Goal: Task Accomplishment & Management: Complete application form

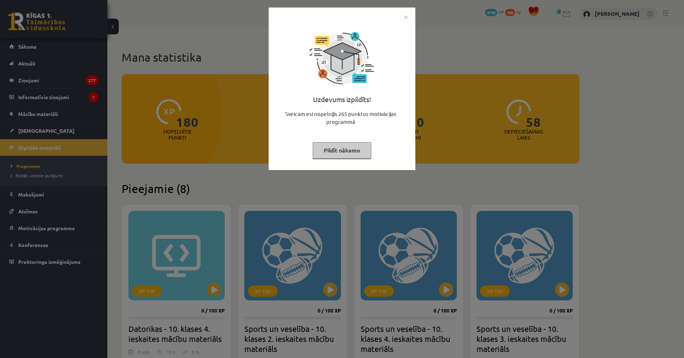
click at [218, 134] on div "Uzdevums izpildīts! Sveicam esi nopelnījis 265 punktus motivācijas programmā Pi…" at bounding box center [342, 179] width 684 height 358
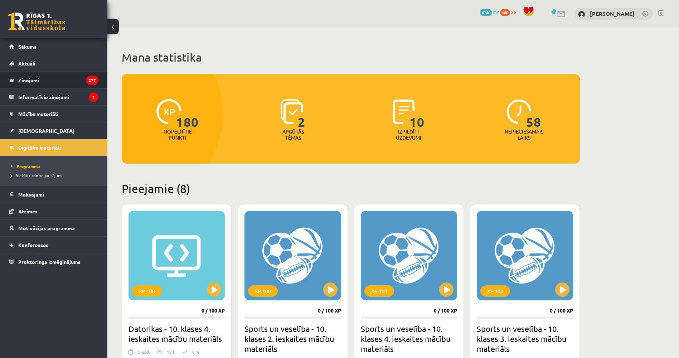
click at [68, 84] on legend "Ziņojumi 277" at bounding box center [58, 80] width 80 height 16
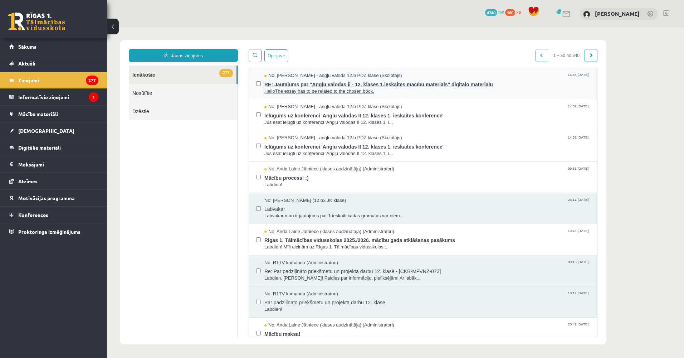
click at [390, 75] on span "No: Agnese Vaškūna - angļu valoda 12.b PDZ klase (Skolotājs)" at bounding box center [333, 75] width 138 height 7
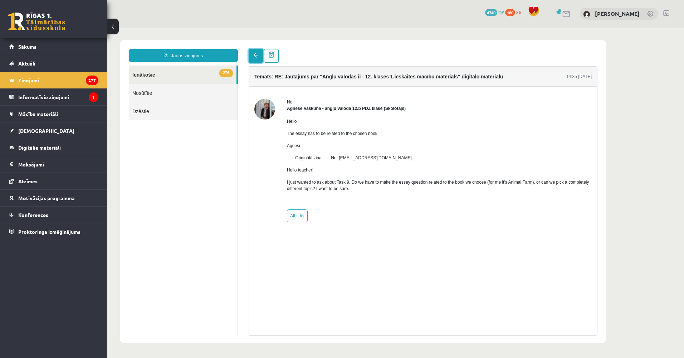
click at [257, 61] on link at bounding box center [256, 56] width 14 height 14
click at [253, 56] on span at bounding box center [255, 55] width 5 height 5
click at [253, 53] on link at bounding box center [256, 56] width 14 height 14
click at [57, 77] on legend "Ziņojumi 277" at bounding box center [58, 80] width 80 height 16
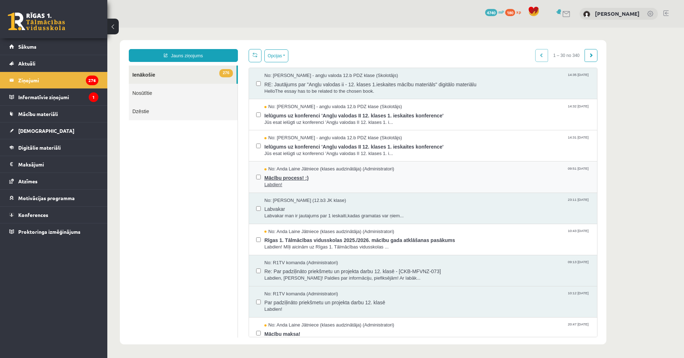
click at [346, 178] on span "Mācību process! :)" at bounding box center [427, 176] width 326 height 9
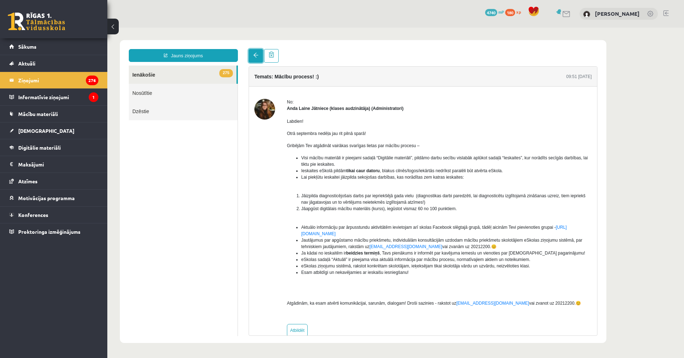
click at [259, 56] on link at bounding box center [256, 56] width 14 height 14
click at [255, 54] on span at bounding box center [255, 55] width 5 height 5
click at [258, 52] on link at bounding box center [256, 56] width 14 height 14
click at [205, 78] on link "275 Ienākošie" at bounding box center [183, 74] width 108 height 18
click at [193, 77] on link "275 Ienākošie" at bounding box center [183, 74] width 108 height 18
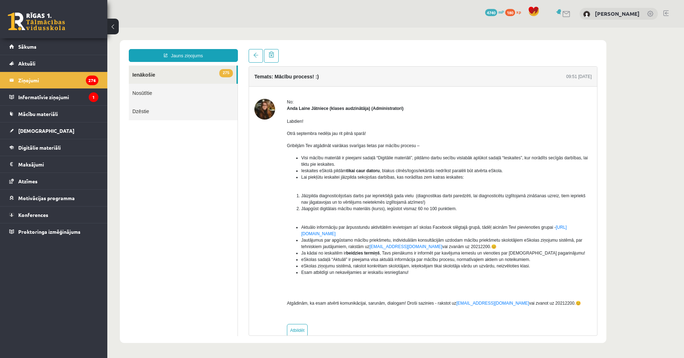
click at [156, 74] on link "275 Ienākošie" at bounding box center [183, 74] width 108 height 18
click at [67, 75] on legend "Ziņojumi 276" at bounding box center [58, 80] width 80 height 16
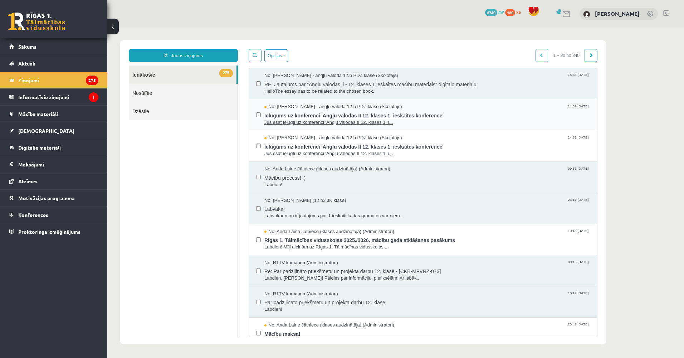
click at [282, 103] on span "No: Agnese Vaškūna - angļu valoda 12.b PDZ klase (Skolotājs)" at bounding box center [333, 106] width 138 height 7
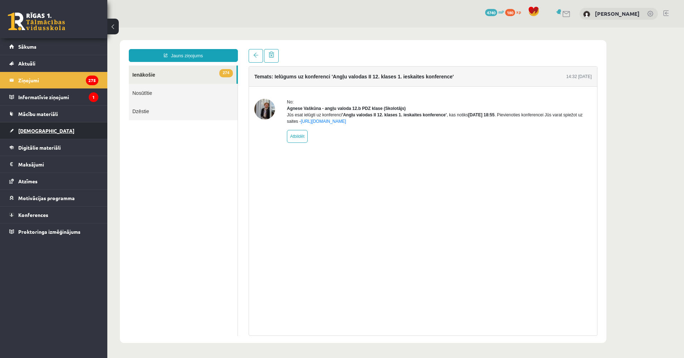
click at [54, 135] on link "[DEMOGRAPHIC_DATA]" at bounding box center [53, 130] width 89 height 16
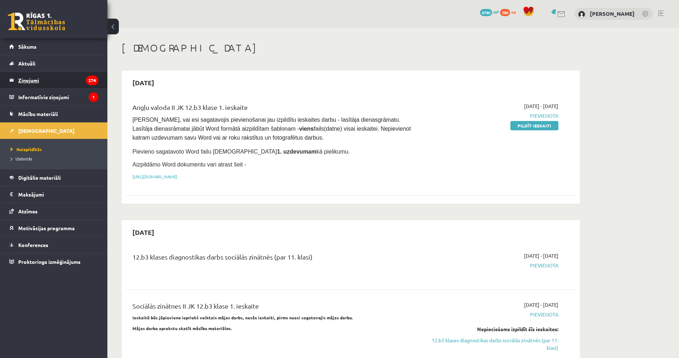
click at [53, 79] on legend "Ziņojumi 274" at bounding box center [58, 80] width 80 height 16
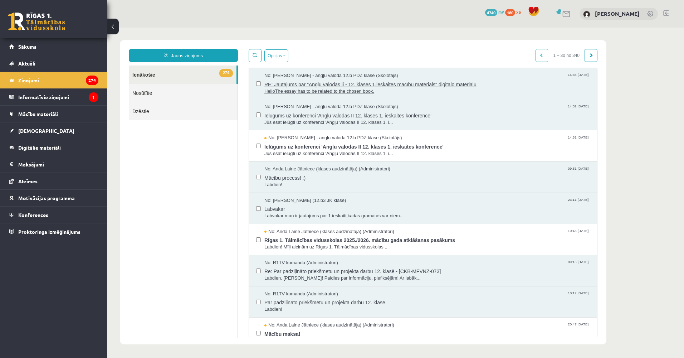
click at [302, 82] on span "RE: Jautājums par "Angļu valodas ii - 12. klases 1.ieskaites mācību materiāls" …" at bounding box center [427, 83] width 326 height 9
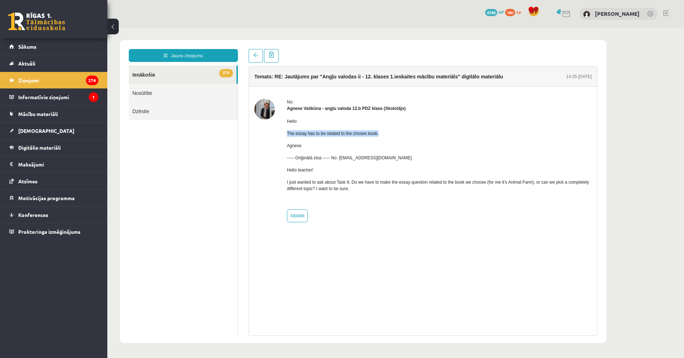
drag, startPoint x: 286, startPoint y: 132, endPoint x: 409, endPoint y: 132, distance: 123.1
click at [409, 132] on div "No: Agnese Vaškūna - angļu valoda 12.b PDZ klase (Skolotājs) Hello The essay ha…" at bounding box center [422, 160] width 337 height 123
copy p "The essay has to be related to the chosen book."
click at [54, 144] on link "Digitālie materiāli" at bounding box center [53, 147] width 89 height 16
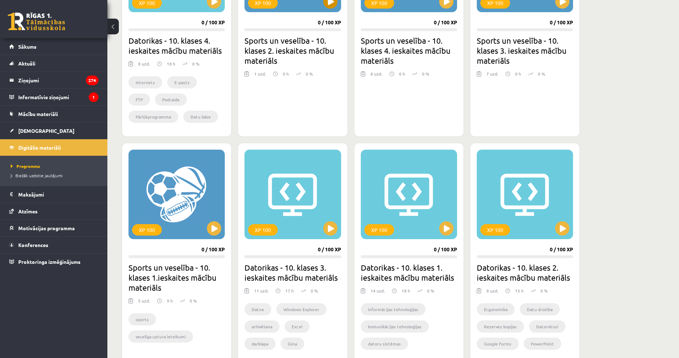
scroll to position [349, 0]
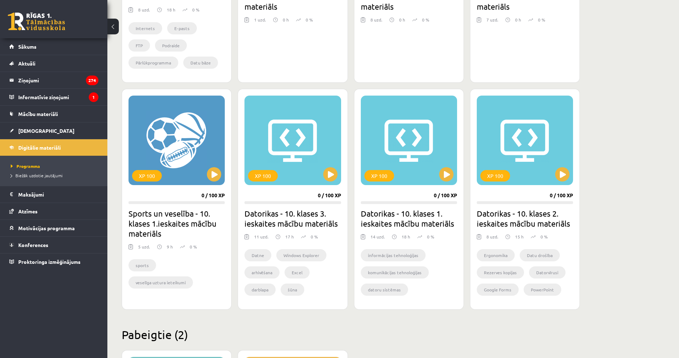
drag, startPoint x: 262, startPoint y: 209, endPoint x: 262, endPoint y: 218, distance: 8.2
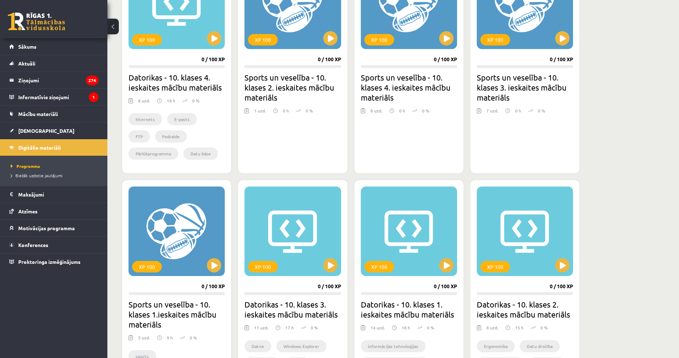
drag, startPoint x: 596, startPoint y: 209, endPoint x: 588, endPoint y: 185, distance: 25.5
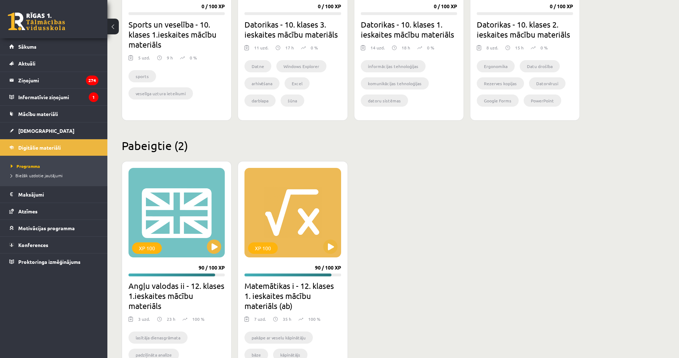
drag, startPoint x: 588, startPoint y: 185, endPoint x: 581, endPoint y: 228, distance: 43.5
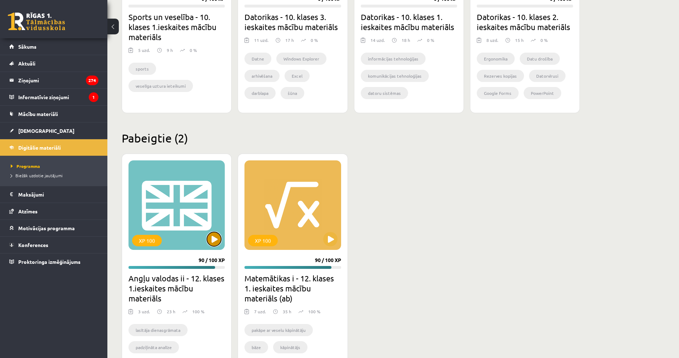
click at [215, 243] on button at bounding box center [214, 239] width 14 height 14
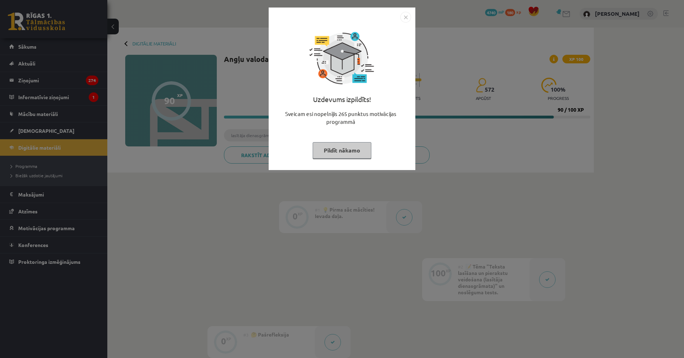
click at [232, 198] on div "Uzdevums izpildīts! Sveicam esi nopelnījis 265 punktus motivācijas programmā Pi…" at bounding box center [342, 179] width 684 height 358
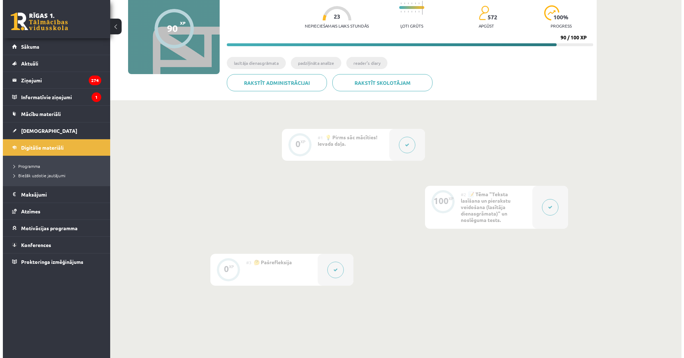
scroll to position [125, 0]
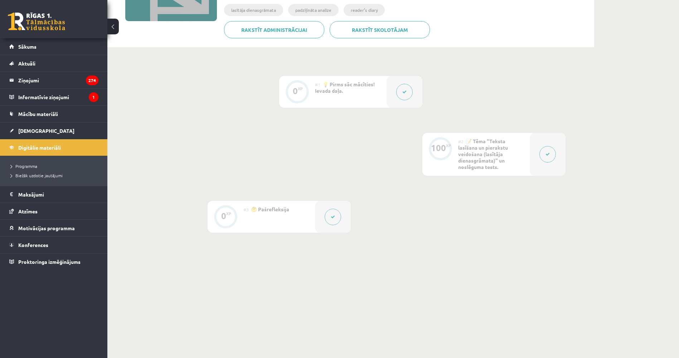
drag, startPoint x: 198, startPoint y: 204, endPoint x: 196, endPoint y: 239, distance: 34.8
click at [551, 158] on button at bounding box center [547, 154] width 16 height 16
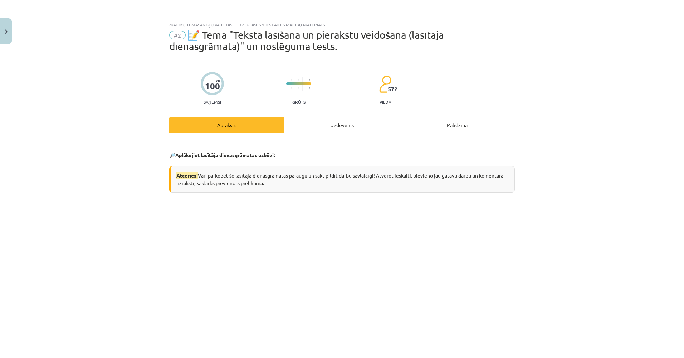
click at [298, 129] on div "Uzdevums" at bounding box center [341, 125] width 115 height 16
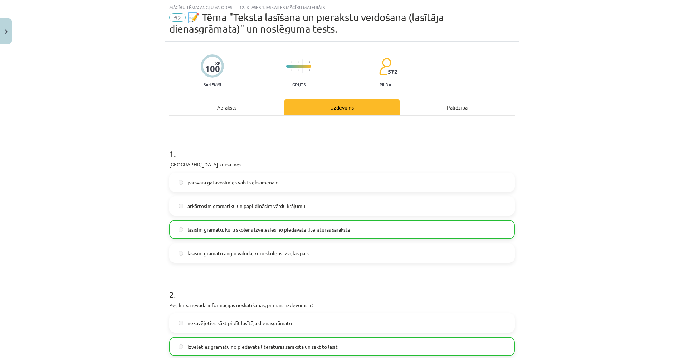
scroll to position [18, 0]
click at [7, 39] on button "Close" at bounding box center [6, 31] width 12 height 26
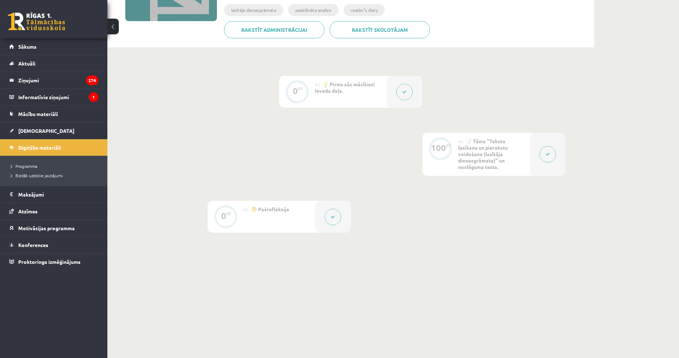
click at [401, 91] on button at bounding box center [404, 92] width 16 height 16
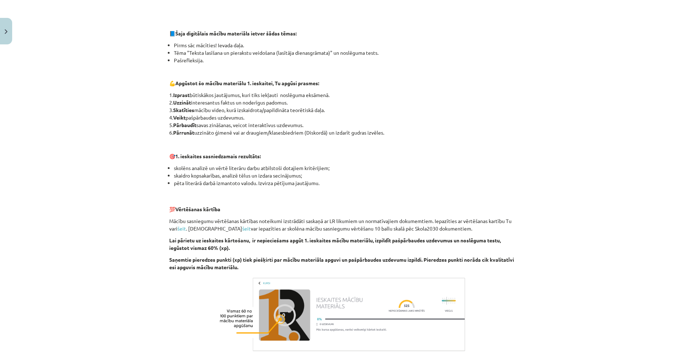
drag, startPoint x: 145, startPoint y: 175, endPoint x: 154, endPoint y: 196, distance: 22.6
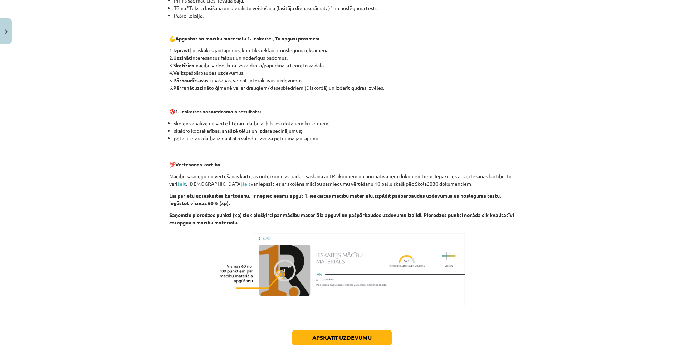
scroll to position [386, 0]
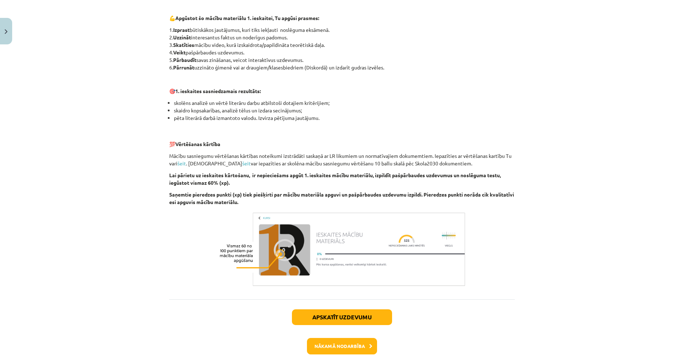
drag, startPoint x: 129, startPoint y: 182, endPoint x: 165, endPoint y: 205, distance: 42.3
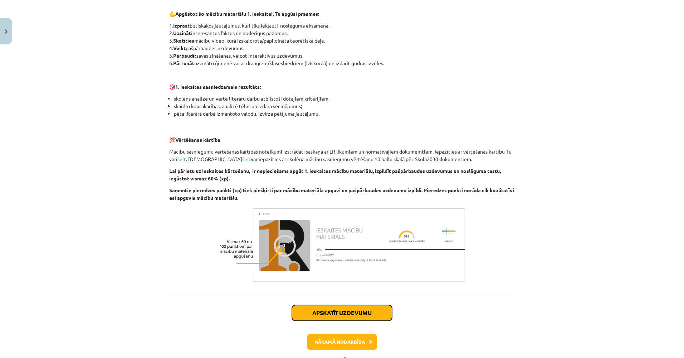
click at [338, 307] on button "Apskatīt uzdevumu" at bounding box center [342, 313] width 100 height 16
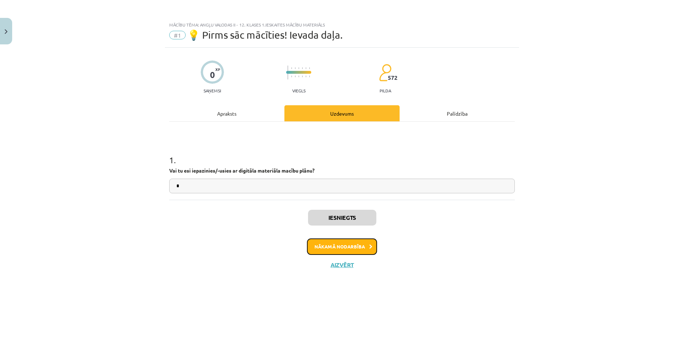
click at [357, 243] on button "Nākamā nodarbība" at bounding box center [342, 246] width 70 height 16
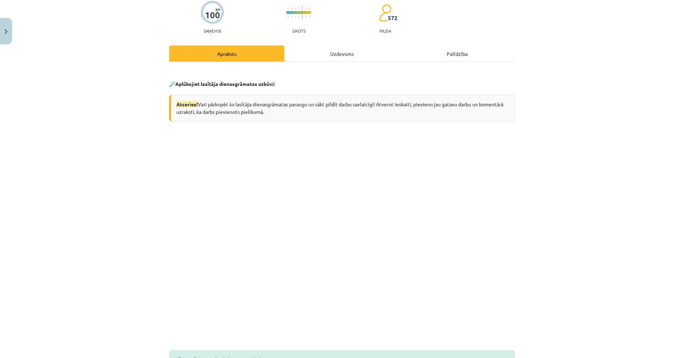
drag, startPoint x: 151, startPoint y: 188, endPoint x: 152, endPoint y: 223, distance: 35.1
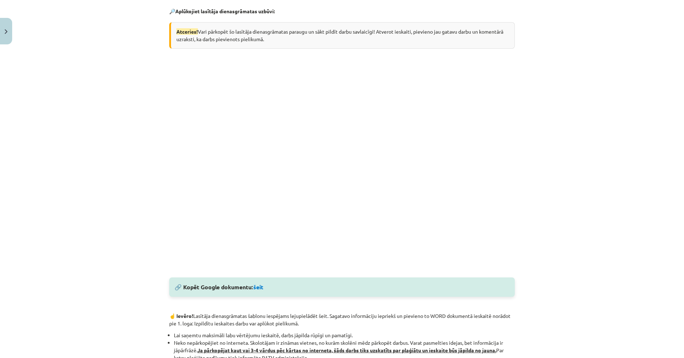
drag, startPoint x: 536, startPoint y: 189, endPoint x: 532, endPoint y: 209, distance: 20.5
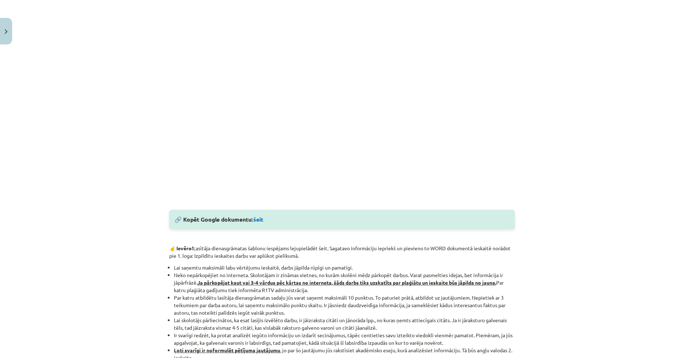
scroll to position [255, 0]
drag, startPoint x: 528, startPoint y: 172, endPoint x: 531, endPoint y: 208, distance: 35.9
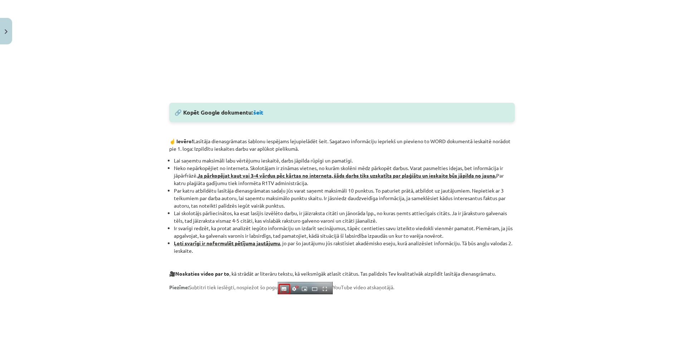
scroll to position [330, 0]
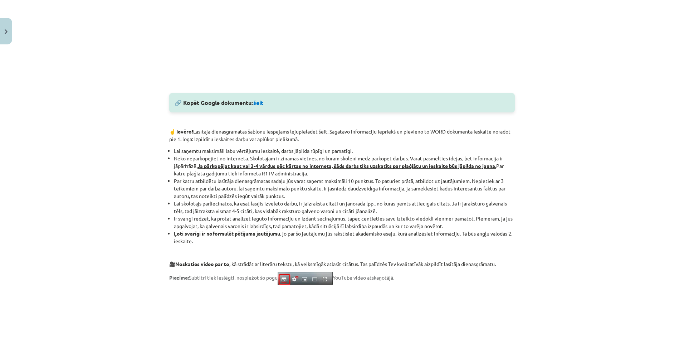
drag, startPoint x: 532, startPoint y: 189, endPoint x: 533, endPoint y: 208, distance: 18.6
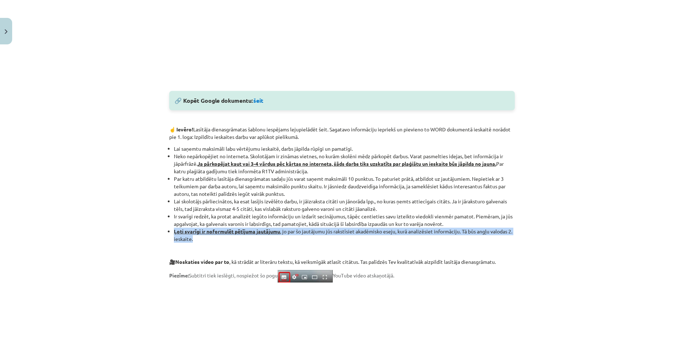
drag, startPoint x: 211, startPoint y: 237, endPoint x: 170, endPoint y: 231, distance: 41.3
click at [170, 231] on ul "Lai saņemtu maksimāli labu vērtējumu ieskaitē, darbs jāpilda rūpīgi un pamatīgi…" at bounding box center [342, 194] width 346 height 98
copy li "Ļoti svarīgi ir noformulēt pētījuma jautājumu , jo par šo jautājumu jūs rakstīs…"
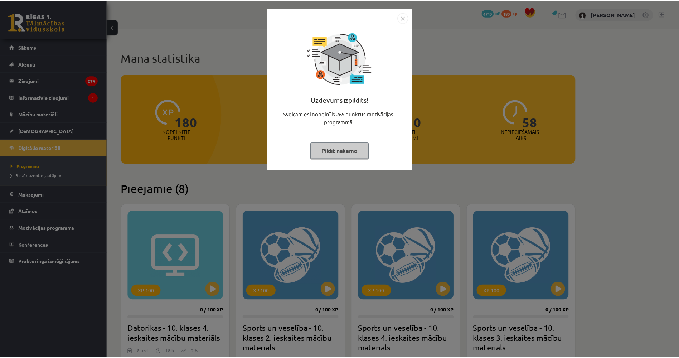
scroll to position [539, 0]
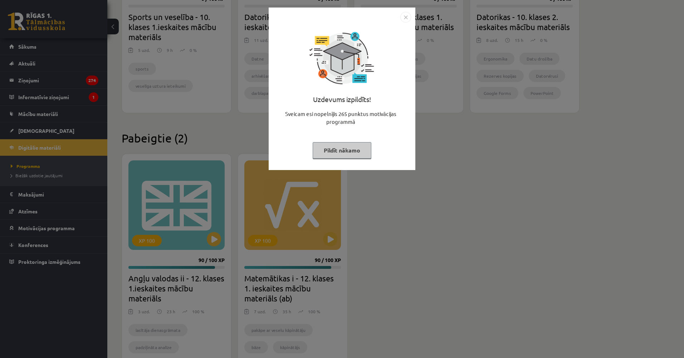
click at [54, 69] on div "Uzdevums izpildīts! Sveicam esi nopelnījis 265 punktus motivācijas programmā Pi…" at bounding box center [342, 179] width 684 height 358
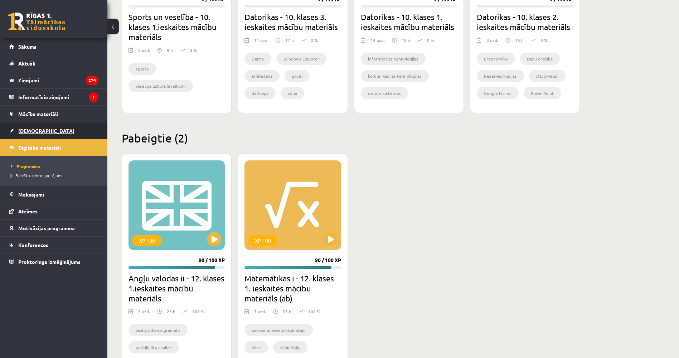
click at [31, 128] on span "[DEMOGRAPHIC_DATA]" at bounding box center [46, 130] width 56 height 6
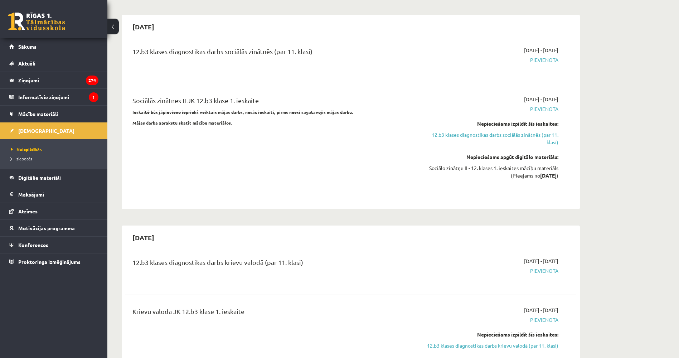
drag, startPoint x: 214, startPoint y: 145, endPoint x: 214, endPoint y: 165, distance: 19.3
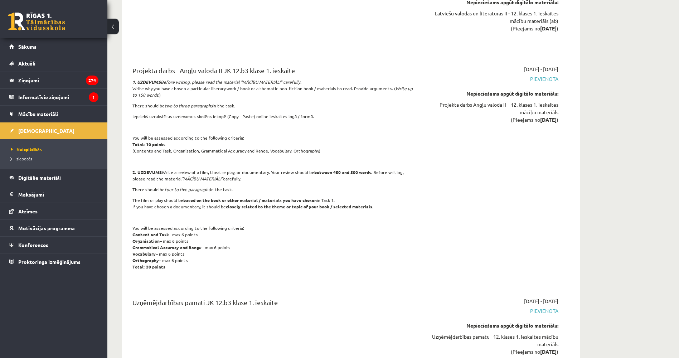
drag, startPoint x: 203, startPoint y: 147, endPoint x: 199, endPoint y: 178, distance: 31.3
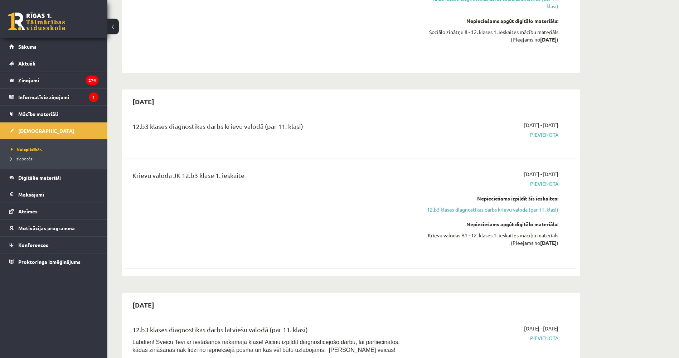
drag, startPoint x: 351, startPoint y: 48, endPoint x: 339, endPoint y: 23, distance: 27.7
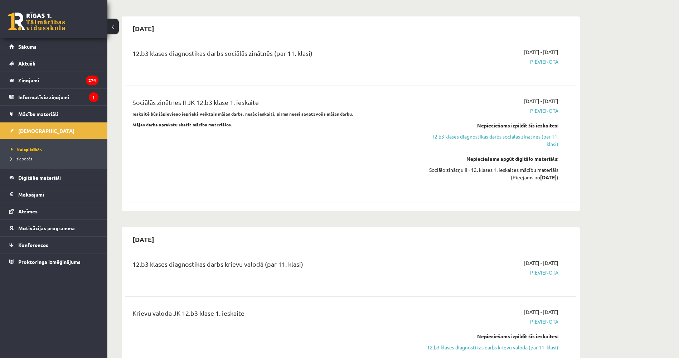
scroll to position [0, 0]
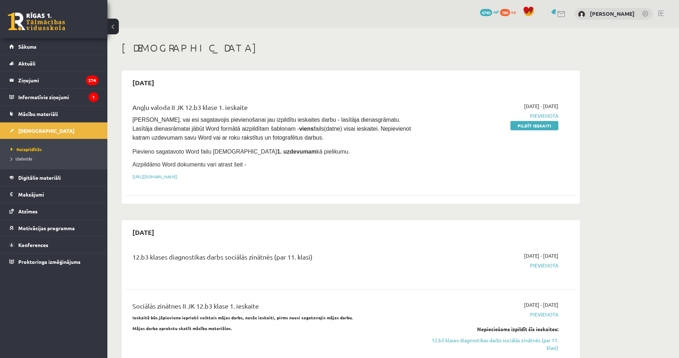
drag, startPoint x: 373, startPoint y: 120, endPoint x: 337, endPoint y: 2, distance: 123.6
click at [530, 127] on link "Pildīt ieskaiti" at bounding box center [534, 125] width 48 height 9
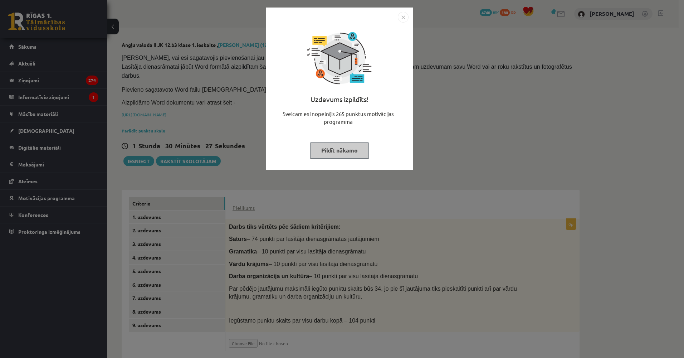
click at [224, 168] on div "Uzdevums izpildīts! Sveicam esi nopelnījis 265 punktus motivācijas programmā Pi…" at bounding box center [342, 179] width 684 height 358
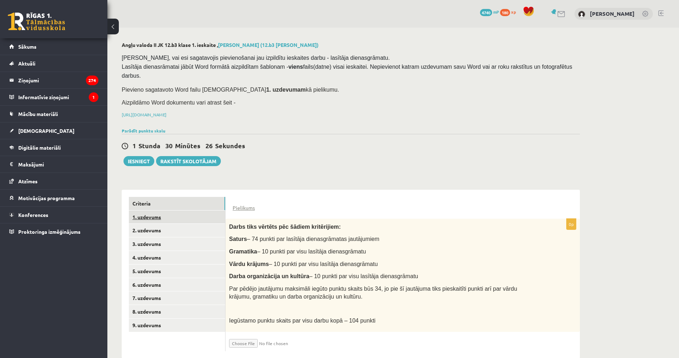
click at [189, 210] on link "1. uzdevums" at bounding box center [177, 216] width 96 height 13
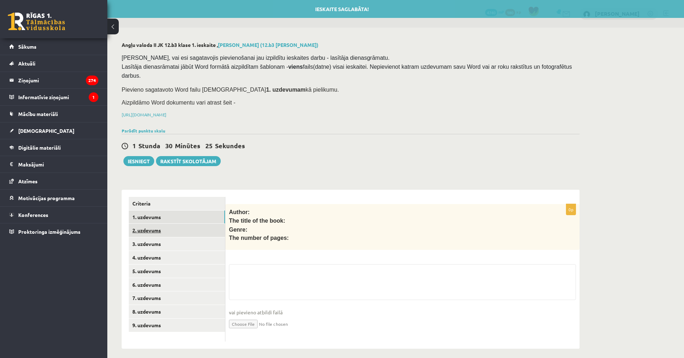
click at [185, 224] on link "2. uzdevums" at bounding box center [177, 230] width 96 height 13
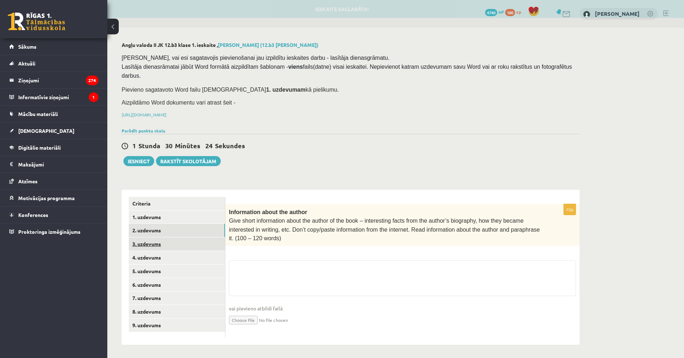
click at [177, 237] on link "3. uzdevums" at bounding box center [177, 243] width 96 height 13
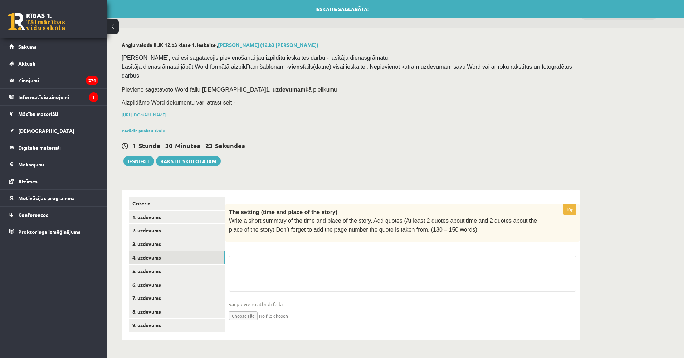
click at [172, 253] on link "4. uzdevums" at bounding box center [177, 257] width 96 height 13
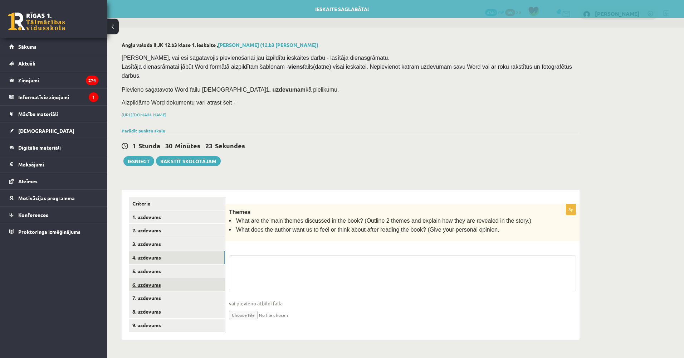
click at [169, 278] on link "6. uzdevums" at bounding box center [177, 284] width 96 height 13
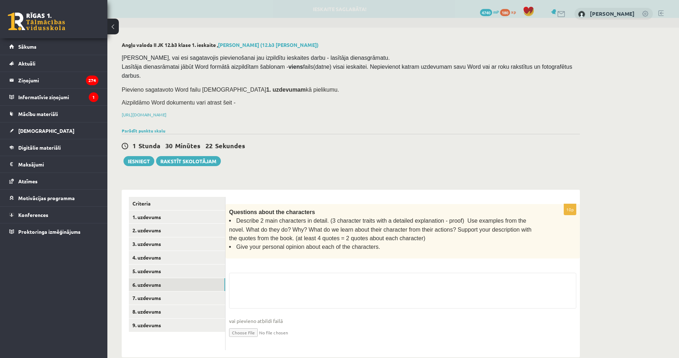
scroll to position [3, 0]
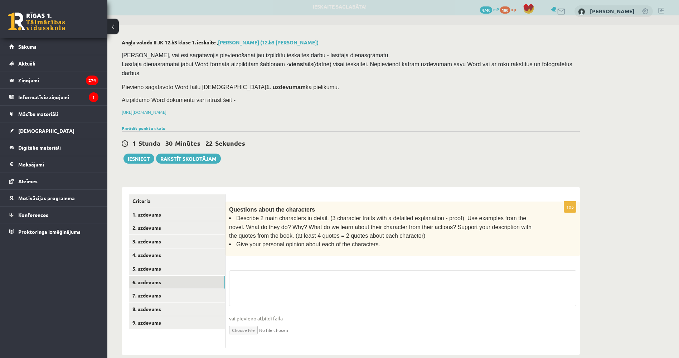
drag, startPoint x: 296, startPoint y: 173, endPoint x: 267, endPoint y: 226, distance: 60.4
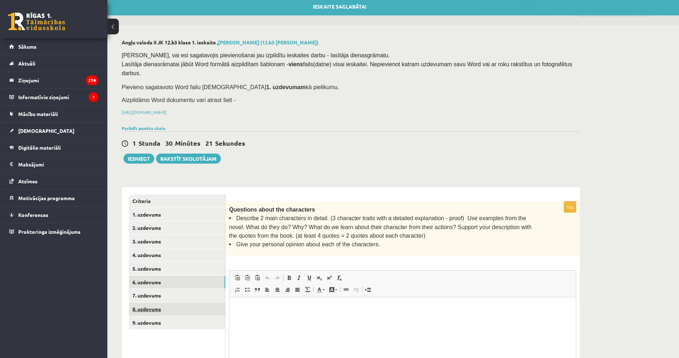
scroll to position [0, 0]
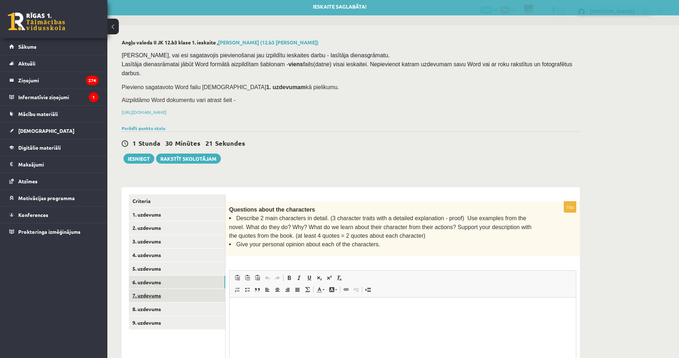
click at [180, 289] on link "7. uzdevums" at bounding box center [177, 295] width 96 height 13
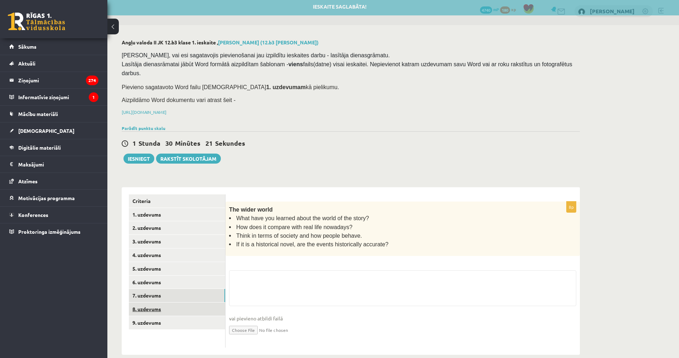
click at [174, 302] on link "8. uzdevums" at bounding box center [177, 308] width 96 height 13
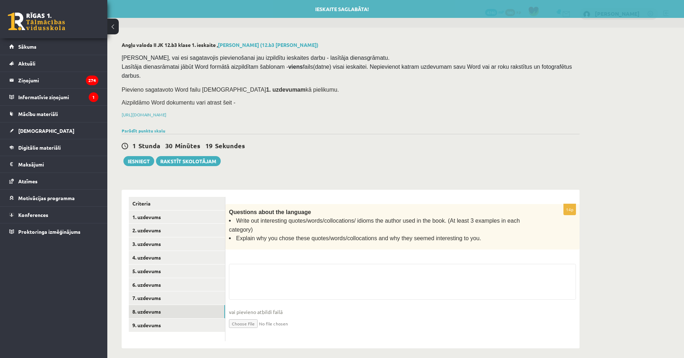
drag, startPoint x: 325, startPoint y: 175, endPoint x: 315, endPoint y: 211, distance: 36.6
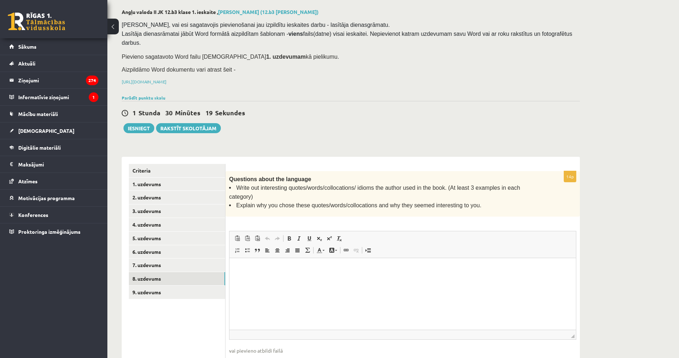
scroll to position [36, 0]
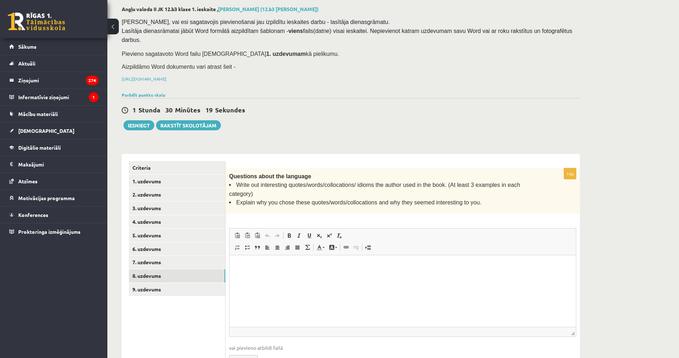
click at [165, 289] on ul "Criteria 1. uzdevums 2. uzdevums 3. uzdevums 4. uzdevums 5. uzdevums 6. uzdevum…" at bounding box center [177, 269] width 97 height 216
click at [165, 286] on link "9. uzdevums" at bounding box center [177, 289] width 96 height 13
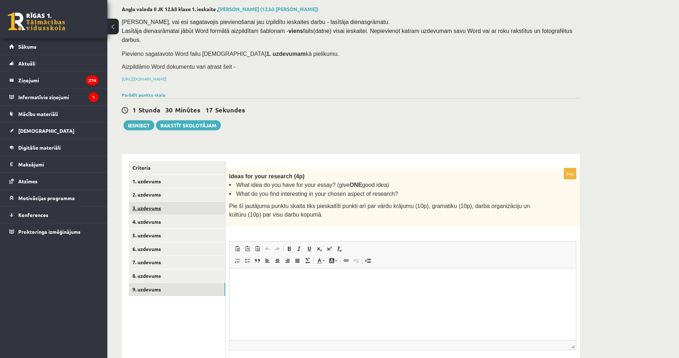
scroll to position [0, 0]
click at [167, 175] on link "1. uzdevums" at bounding box center [177, 181] width 96 height 13
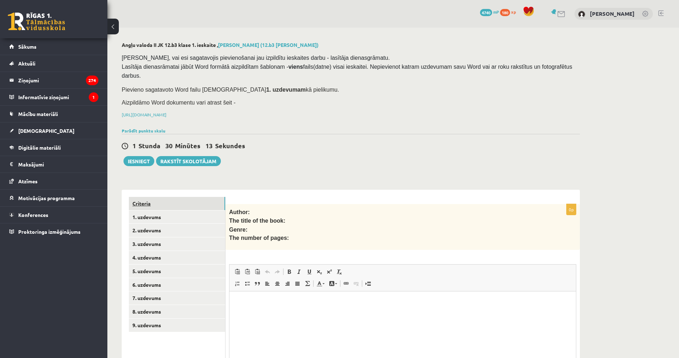
click at [168, 197] on link "Criteria" at bounding box center [177, 203] width 96 height 13
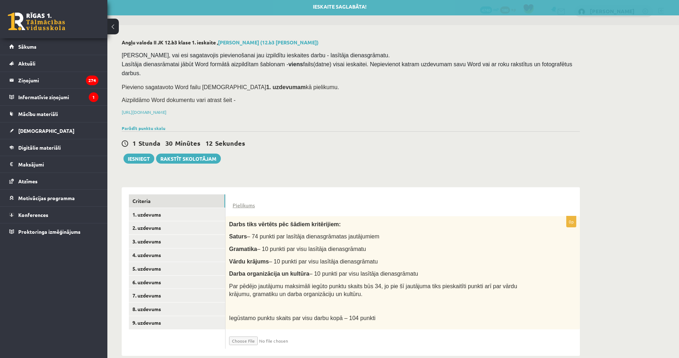
scroll to position [5, 0]
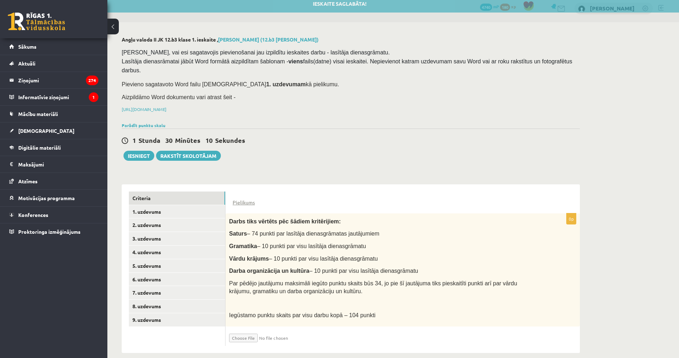
click at [244, 330] on input "file" at bounding box center [271, 336] width 85 height 12
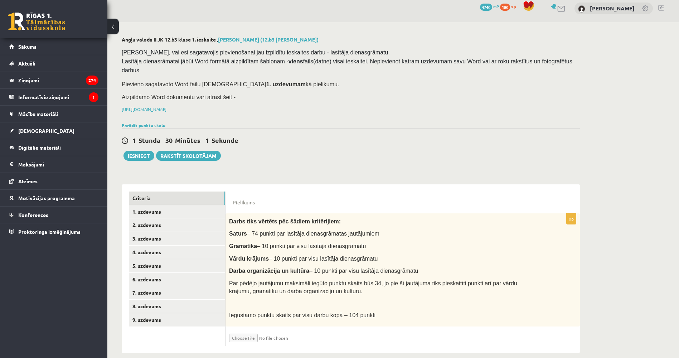
type input "**********"
click at [180, 205] on link "1. uzdevums" at bounding box center [177, 211] width 96 height 13
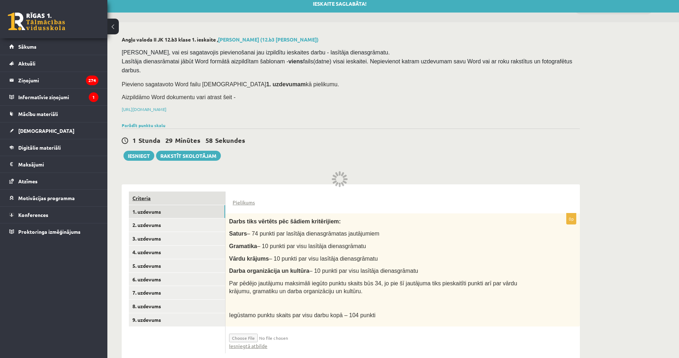
scroll to position [0, 0]
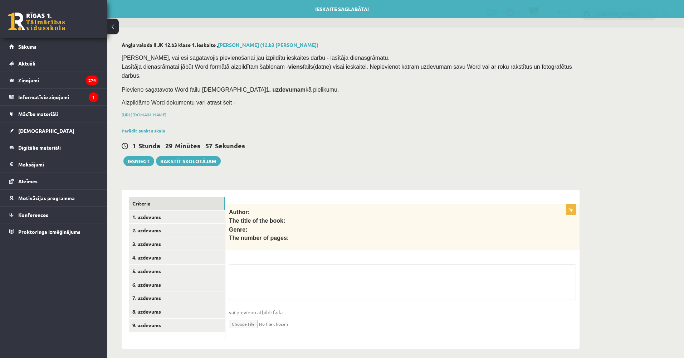
click at [175, 197] on link "Criteria" at bounding box center [177, 203] width 96 height 13
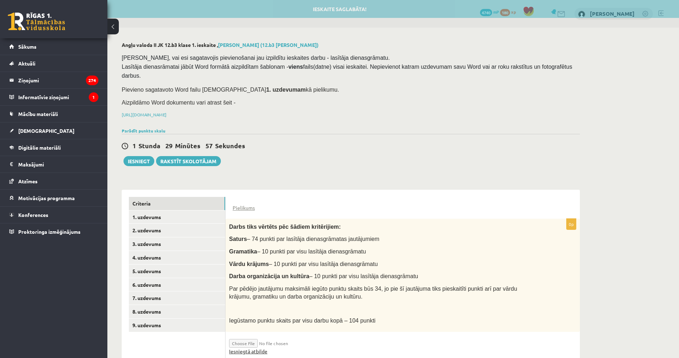
click at [253, 347] on link "Iesniegtā atbilde" at bounding box center [248, 351] width 38 height 8
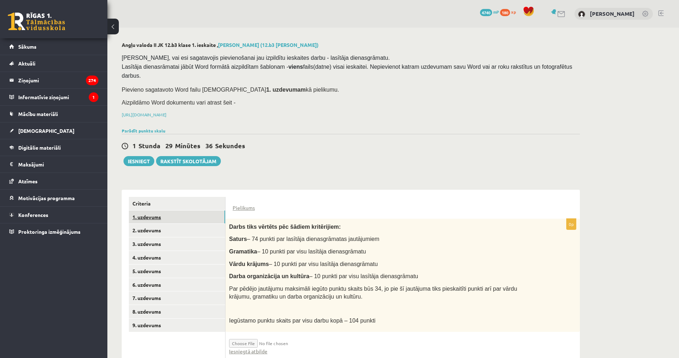
click at [182, 210] on link "1. uzdevums" at bounding box center [177, 216] width 96 height 13
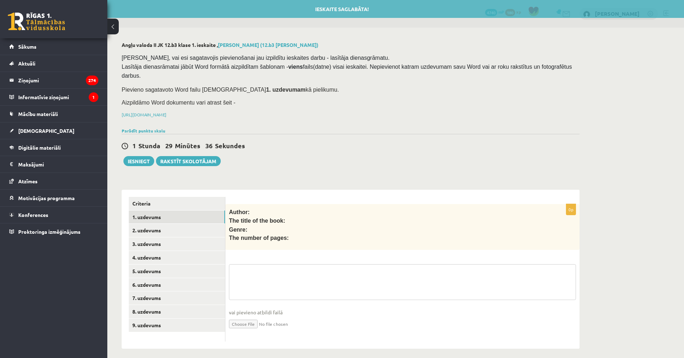
click at [292, 280] on textarea at bounding box center [402, 282] width 347 height 36
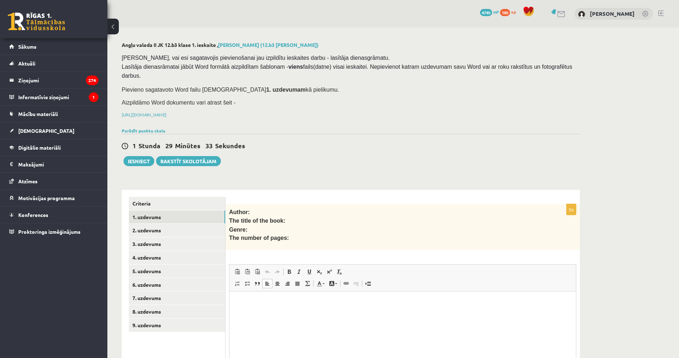
click at [287, 308] on html at bounding box center [402, 302] width 346 height 22
copy p "**********"
click at [184, 224] on link "2. uzdevums" at bounding box center [177, 230] width 96 height 13
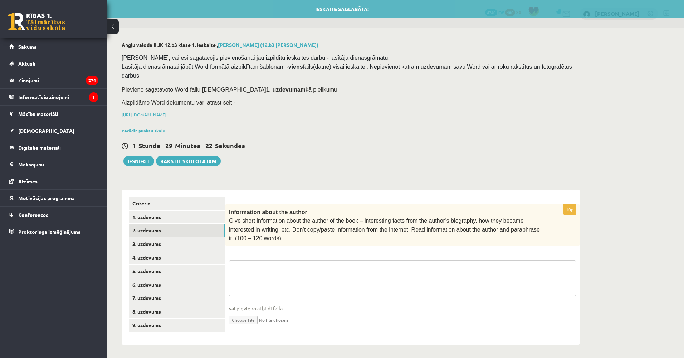
click at [278, 260] on textarea at bounding box center [402, 278] width 347 height 36
paste textarea "**********"
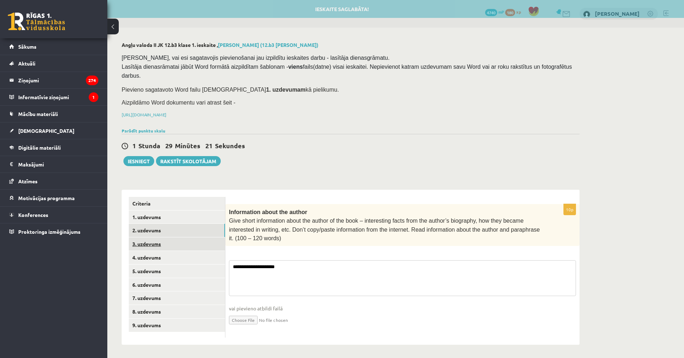
type textarea "**********"
click at [185, 237] on link "3. uzdevums" at bounding box center [177, 243] width 96 height 13
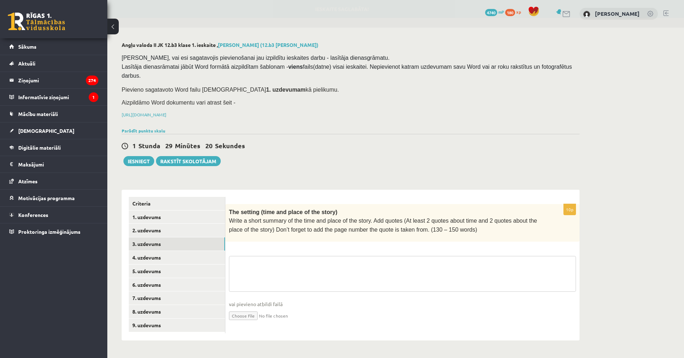
click at [265, 267] on textarea at bounding box center [402, 274] width 347 height 36
paste textarea "**********"
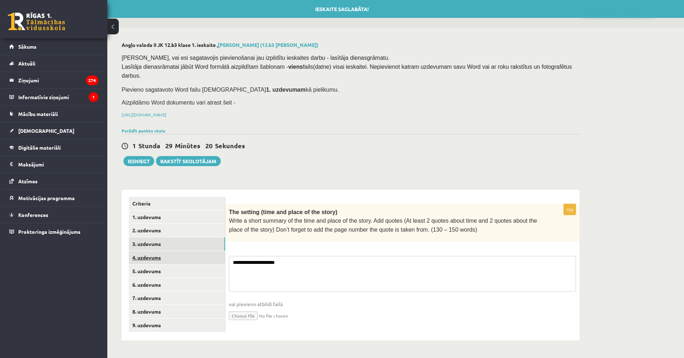
type textarea "**********"
click at [189, 251] on link "4. uzdevums" at bounding box center [177, 257] width 96 height 13
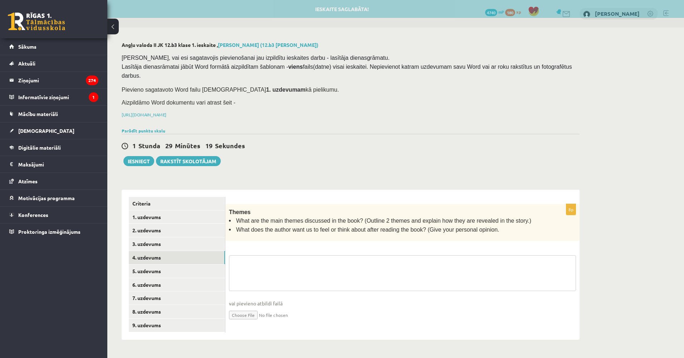
click at [265, 263] on textarea at bounding box center [402, 273] width 347 height 36
paste textarea "**********"
type textarea "**********"
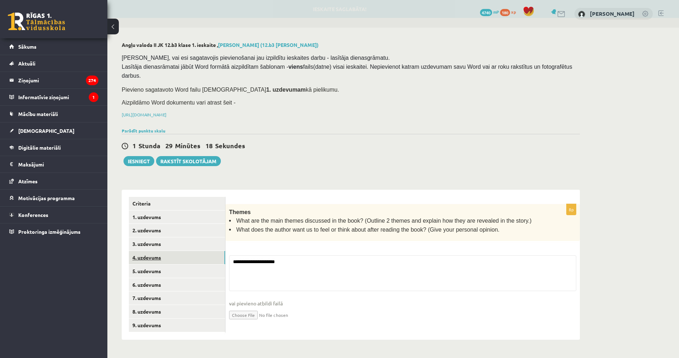
click at [182, 254] on link "4. uzdevums" at bounding box center [177, 257] width 96 height 13
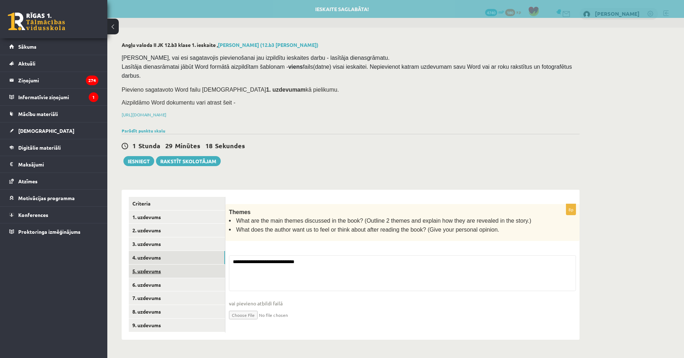
click at [185, 264] on link "5. uzdevums" at bounding box center [177, 270] width 96 height 13
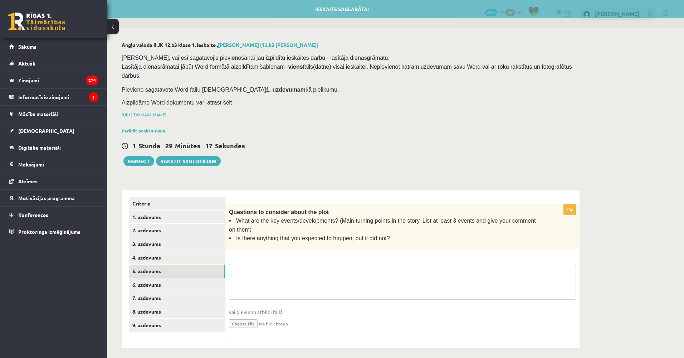
click at [259, 264] on textarea at bounding box center [402, 282] width 347 height 36
paste textarea "**********"
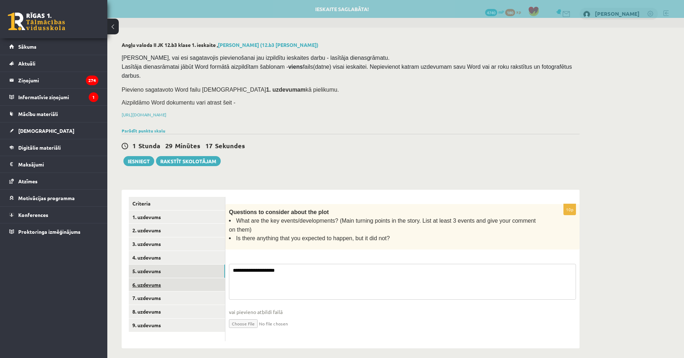
type textarea "**********"
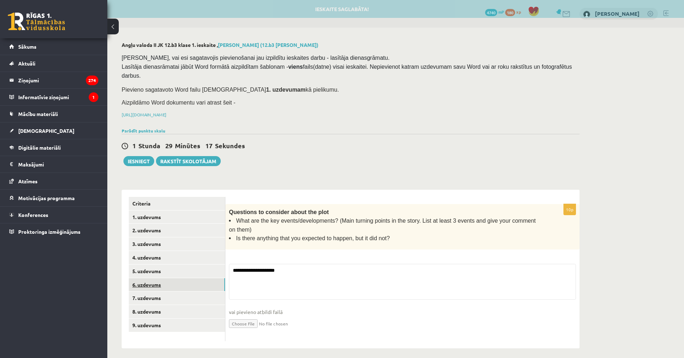
click at [176, 278] on link "6. uzdevums" at bounding box center [177, 284] width 96 height 13
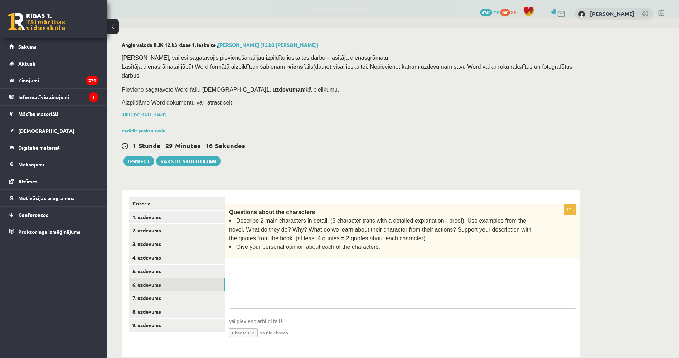
click at [268, 273] on textarea at bounding box center [402, 291] width 347 height 36
paste textarea "**********"
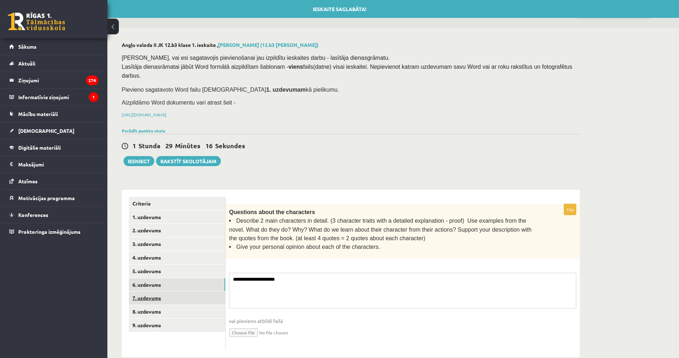
type textarea "**********"
click at [188, 291] on link "7. uzdevums" at bounding box center [177, 297] width 96 height 13
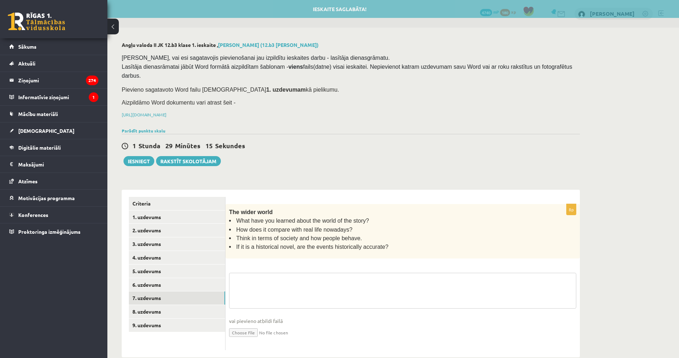
click at [261, 285] on textarea at bounding box center [402, 291] width 347 height 36
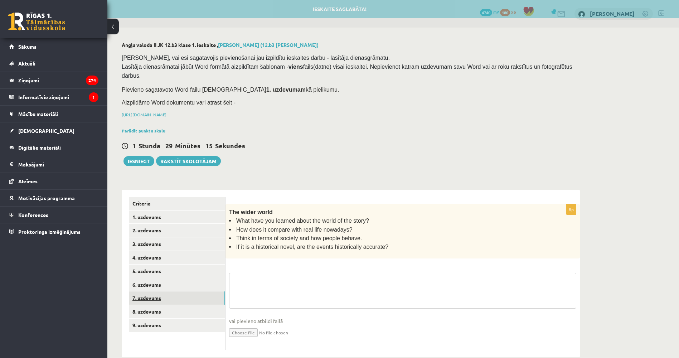
paste textarea "**********"
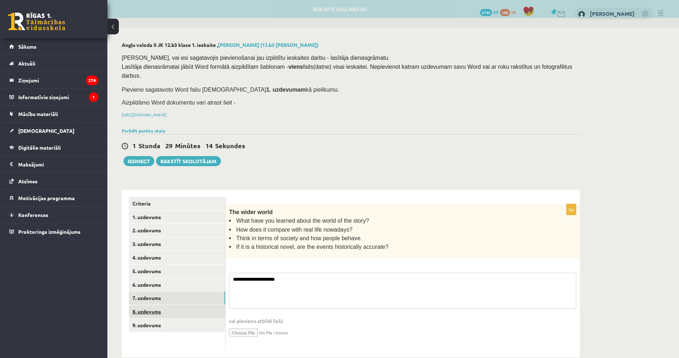
type textarea "**********"
click at [196, 305] on link "8. uzdevums" at bounding box center [177, 311] width 96 height 13
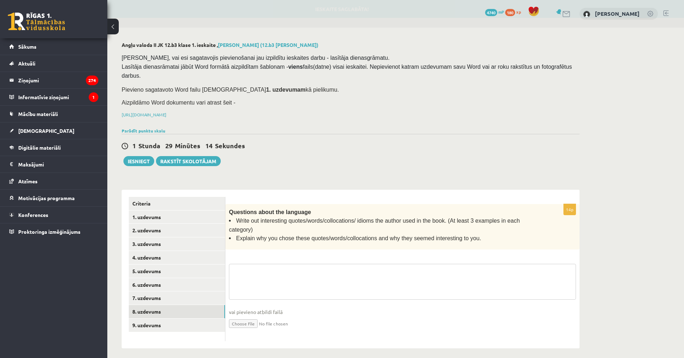
click at [267, 265] on textarea at bounding box center [402, 282] width 347 height 36
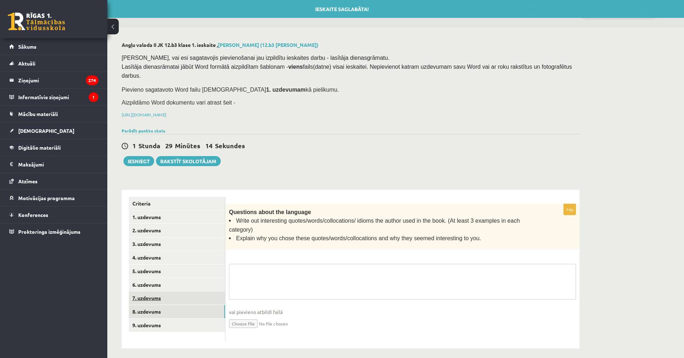
paste textarea "**********"
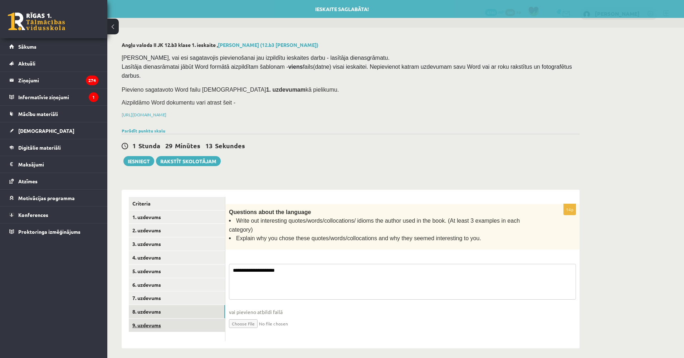
type textarea "**********"
click at [192, 318] on link "9. uzdevums" at bounding box center [177, 324] width 96 height 13
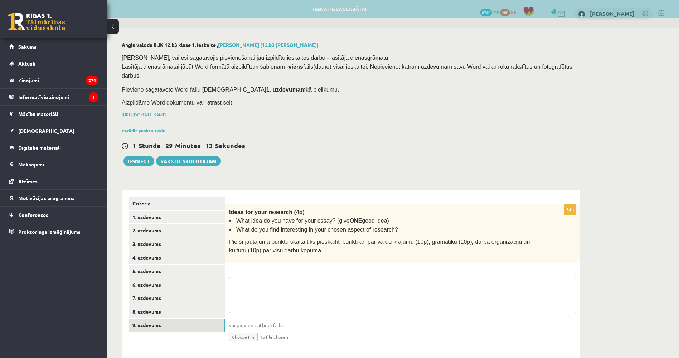
click at [273, 278] on textarea at bounding box center [402, 295] width 347 height 36
paste textarea "**********"
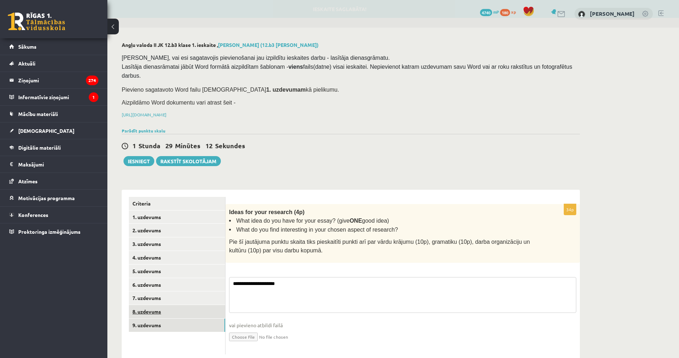
type textarea "**********"
click at [189, 305] on link "8. uzdevums" at bounding box center [177, 311] width 96 height 13
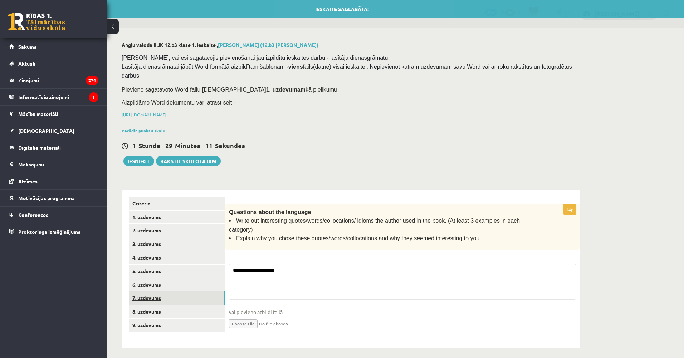
click at [180, 291] on link "7. uzdevums" at bounding box center [177, 297] width 96 height 13
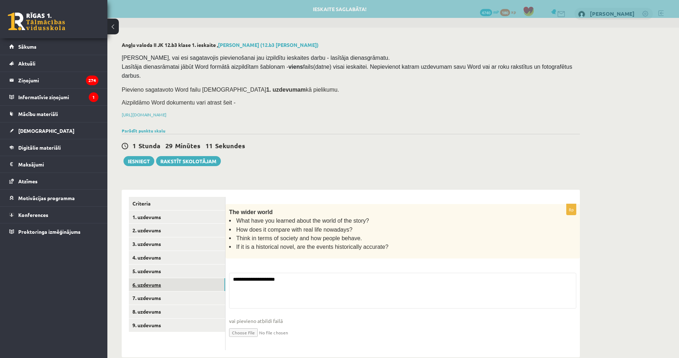
click at [177, 278] on link "6. uzdevums" at bounding box center [177, 284] width 96 height 13
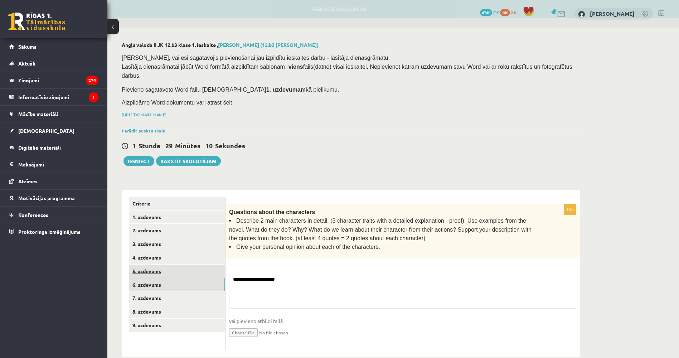
click at [179, 264] on link "5. uzdevums" at bounding box center [177, 270] width 96 height 13
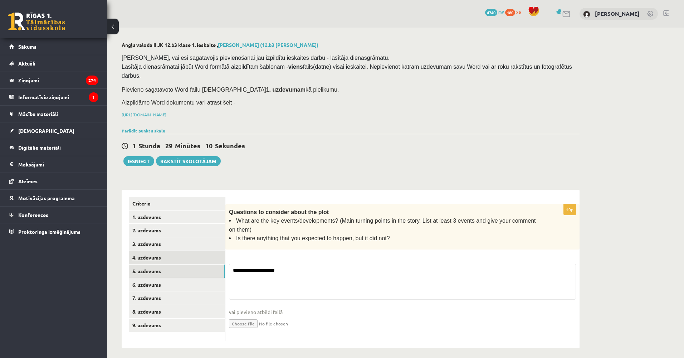
click at [178, 251] on link "4. uzdevums" at bounding box center [177, 257] width 96 height 13
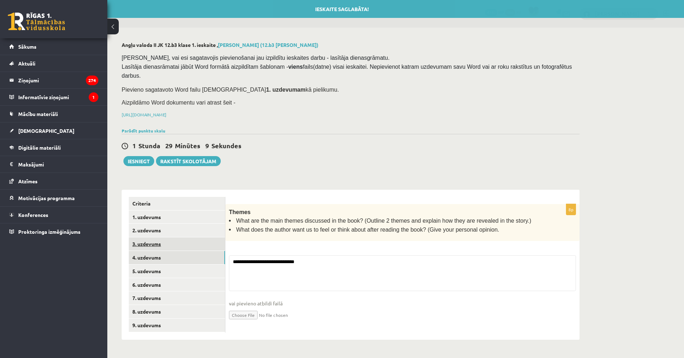
click at [179, 237] on link "3. uzdevums" at bounding box center [177, 243] width 96 height 13
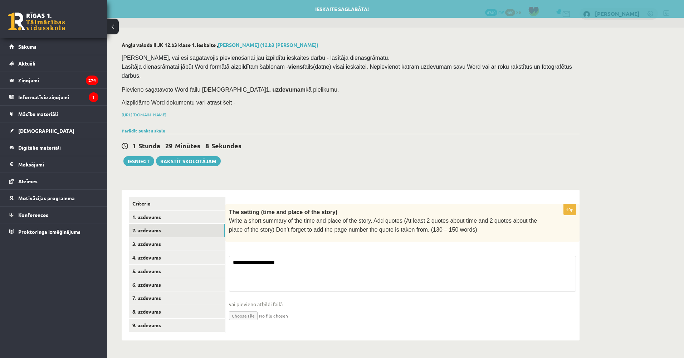
click at [180, 224] on link "2. uzdevums" at bounding box center [177, 230] width 96 height 13
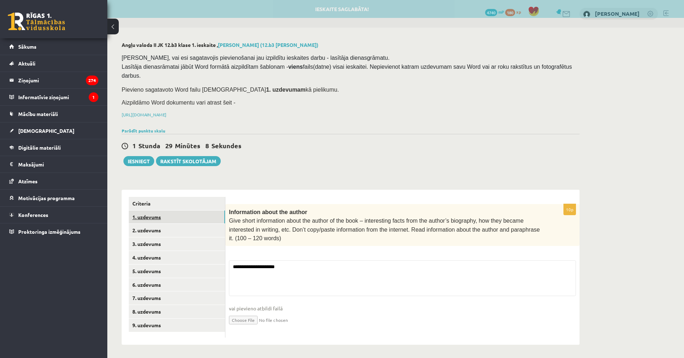
click at [181, 210] on link "1. uzdevums" at bounding box center [177, 216] width 96 height 13
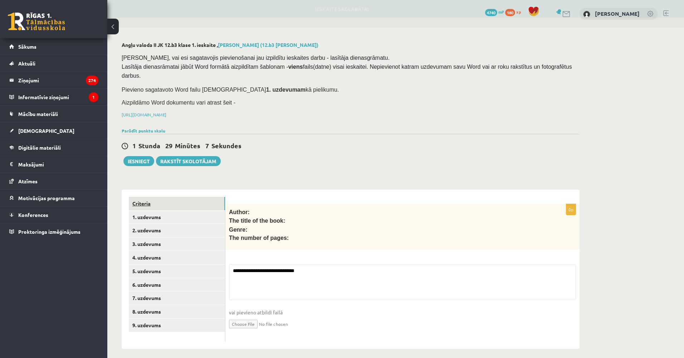
click at [180, 197] on link "Criteria" at bounding box center [177, 203] width 96 height 13
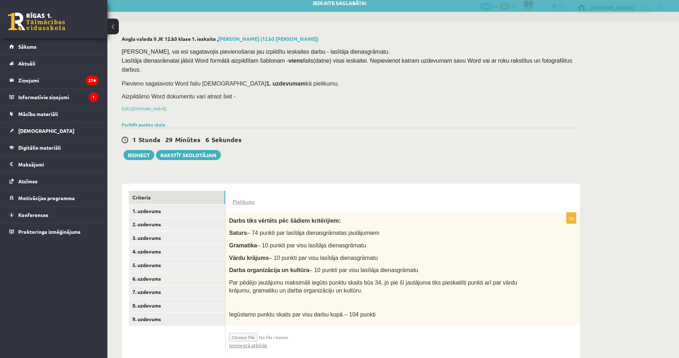
drag, startPoint x: 302, startPoint y: 298, endPoint x: 297, endPoint y: 315, distance: 17.0
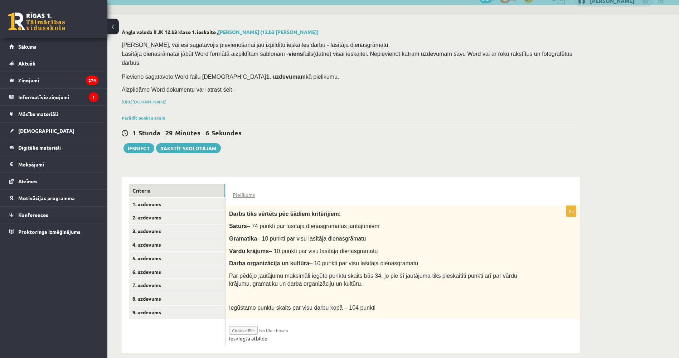
click at [251, 335] on link "Iesniegtā atbilde" at bounding box center [248, 339] width 38 height 8
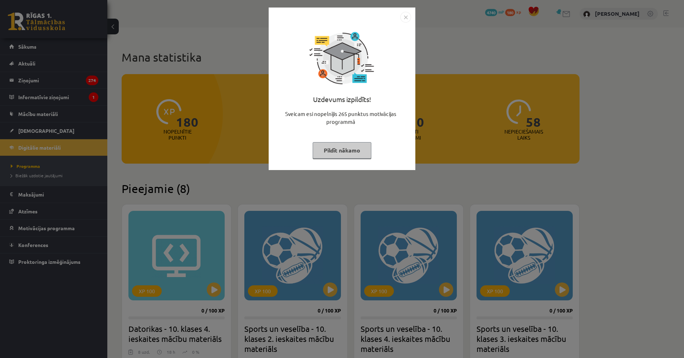
click at [60, 147] on div "Uzdevums izpildīts! Sveicam esi nopelnījis 265 punktus motivācijas programmā Pi…" at bounding box center [342, 179] width 684 height 358
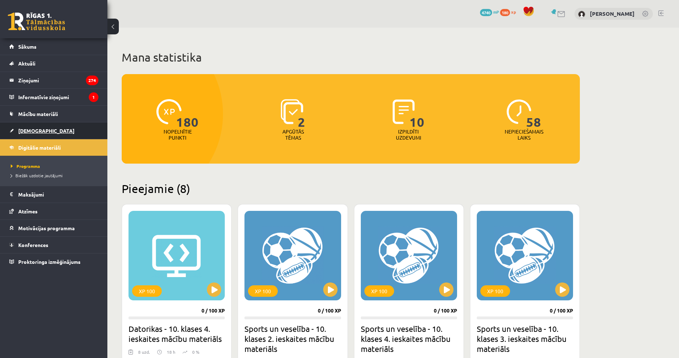
click at [42, 131] on link "[DEMOGRAPHIC_DATA]" at bounding box center [53, 130] width 89 height 16
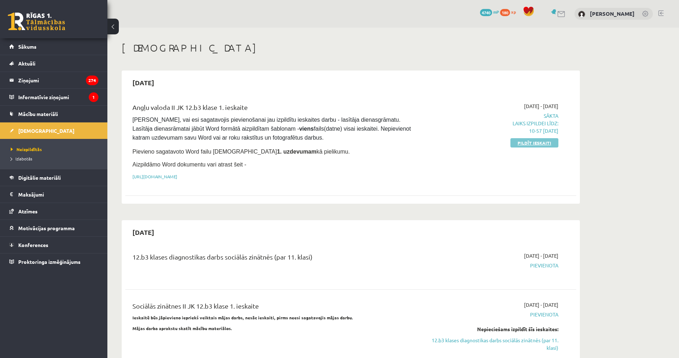
click at [528, 143] on link "Pildīt ieskaiti" at bounding box center [534, 142] width 48 height 9
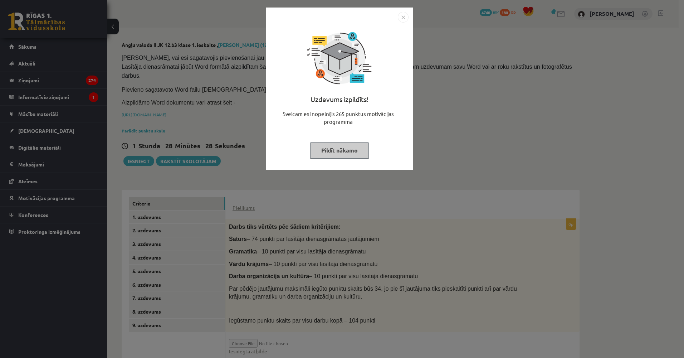
click at [258, 194] on div "Uzdevums izpildīts! Sveicam esi nopelnījis 265 punktus motivācijas programmā Pi…" at bounding box center [342, 179] width 684 height 358
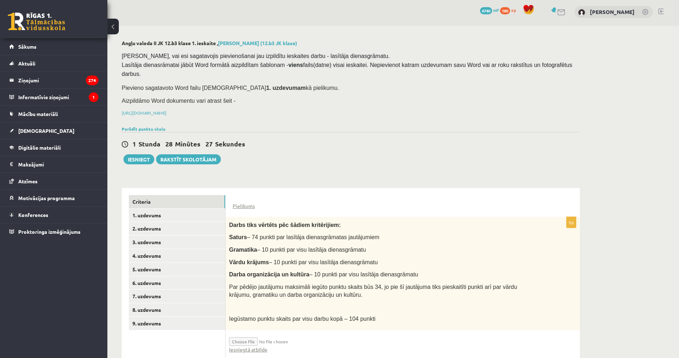
scroll to position [13, 0]
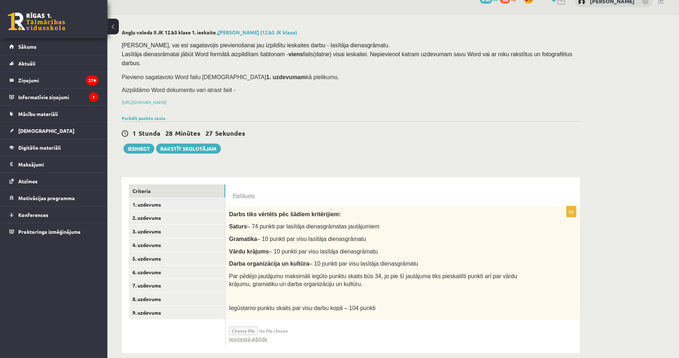
drag, startPoint x: 272, startPoint y: 171, endPoint x: 274, endPoint y: 216, distance: 45.5
click at [258, 335] on link "Iesniegtā atbilde" at bounding box center [248, 339] width 38 height 8
click at [151, 198] on link "1. uzdevums" at bounding box center [177, 204] width 96 height 13
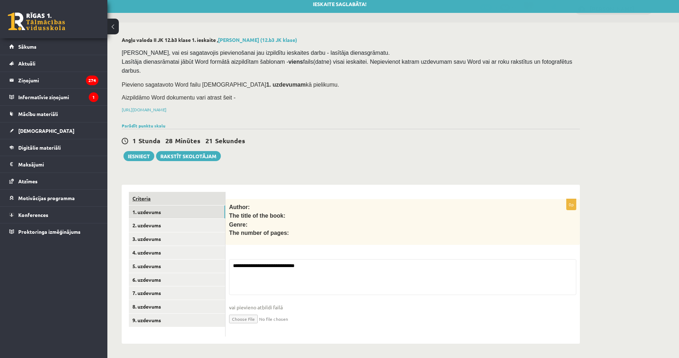
scroll to position [0, 0]
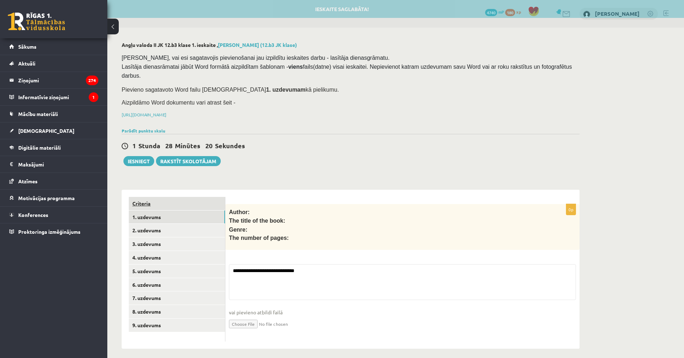
click at [155, 197] on link "Criteria" at bounding box center [177, 203] width 96 height 13
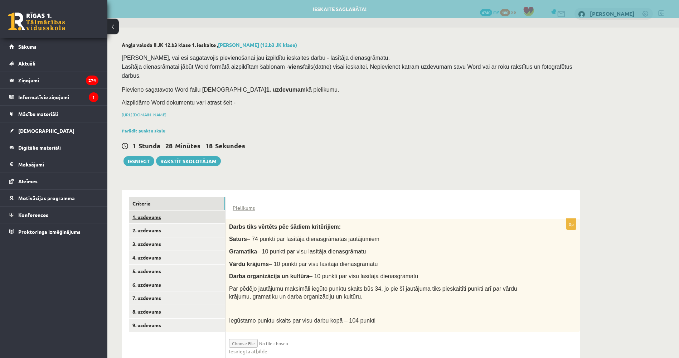
click at [145, 210] on link "1. uzdevums" at bounding box center [177, 216] width 96 height 13
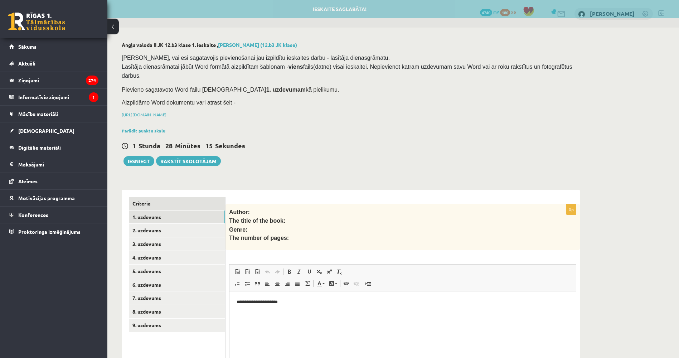
click at [178, 197] on link "Criteria" at bounding box center [177, 203] width 96 height 13
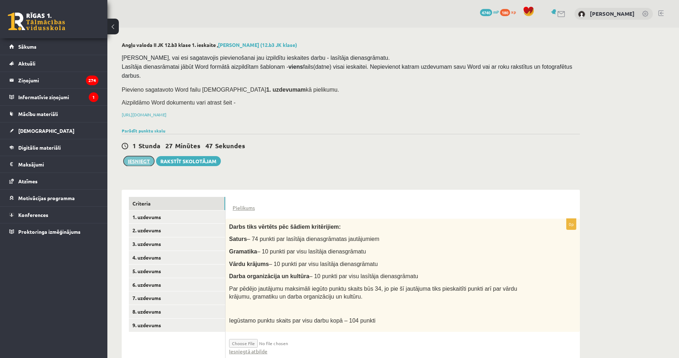
click at [140, 156] on button "Iesniegt" at bounding box center [138, 161] width 31 height 10
